Goal: Transaction & Acquisition: Purchase product/service

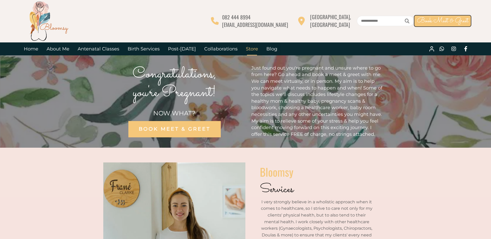
click at [252, 49] on link "Store" at bounding box center [252, 48] width 20 height 13
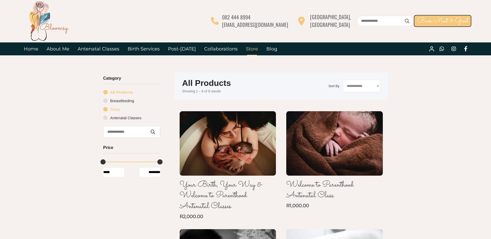
click at [116, 110] on link "Sleep" at bounding box center [131, 109] width 57 height 9
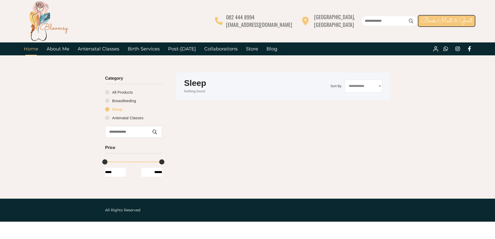
click at [36, 50] on link "Home" at bounding box center [31, 48] width 23 height 13
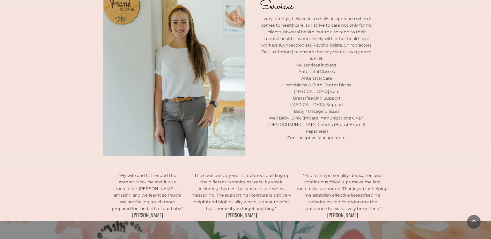
scroll to position [86, 0]
